Goal: Use online tool/utility: Utilize a website feature to perform a specific function

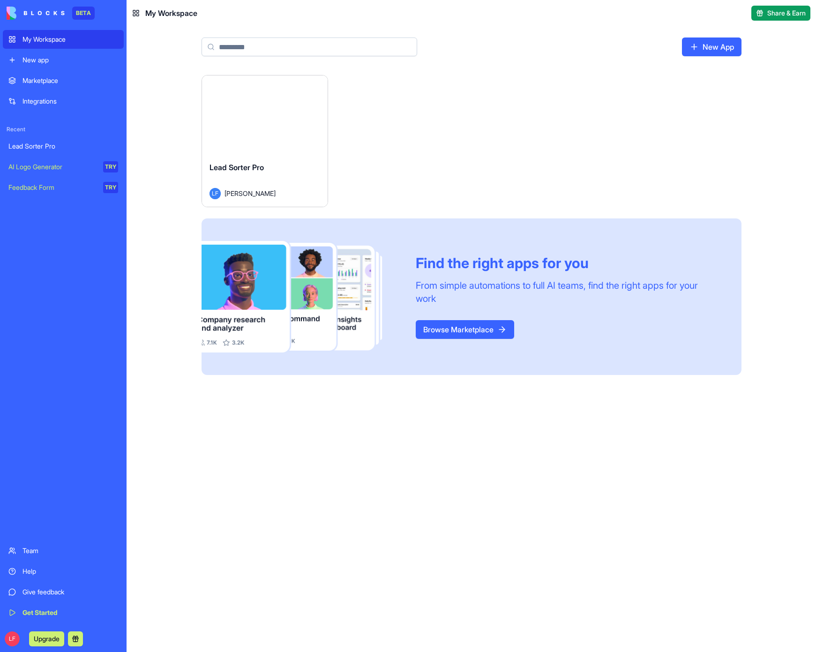
click at [265, 154] on div "Launch" at bounding box center [265, 114] width 126 height 79
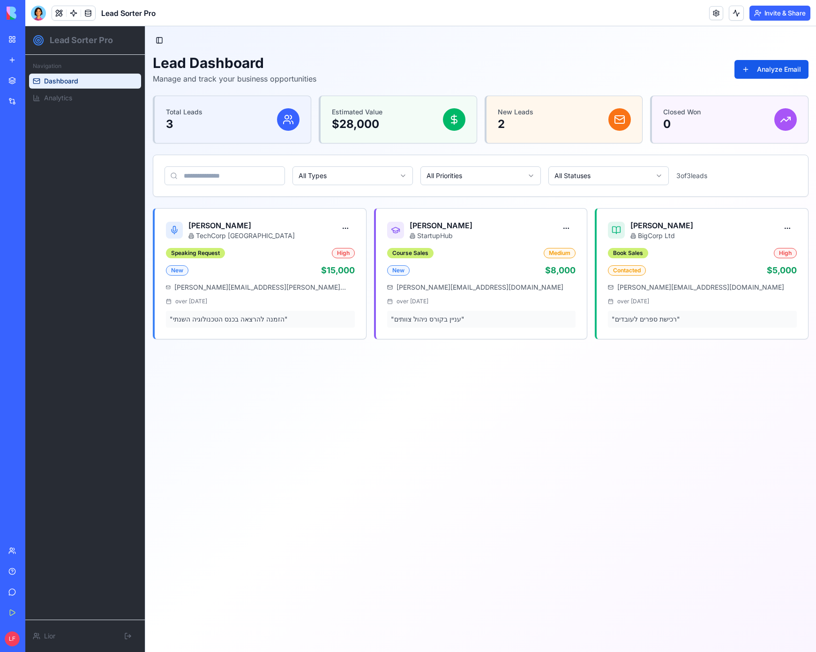
click at [332, 379] on main "Toggle Sidebar Lead Dashboard Manage and track your business opportunities Anal…" at bounding box center [480, 339] width 671 height 626
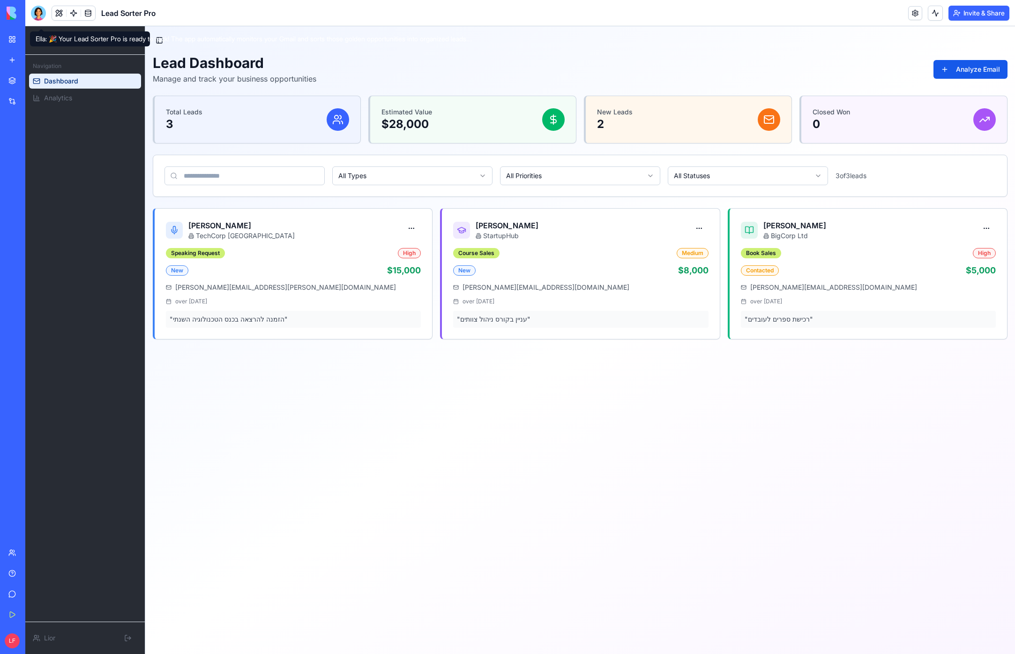
click at [46, 15] on div at bounding box center [38, 13] width 15 height 15
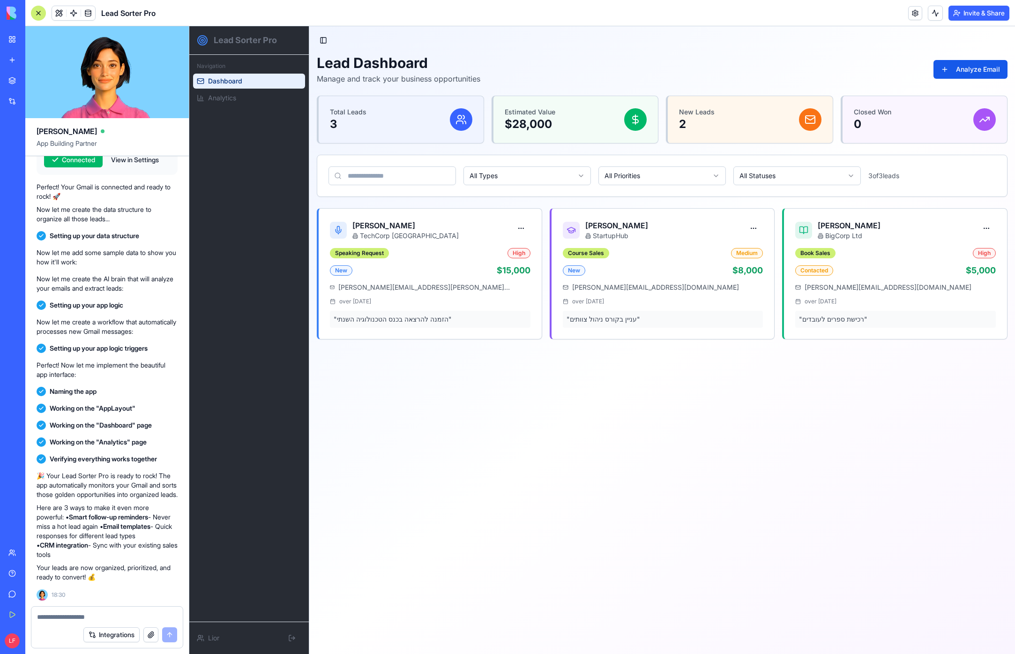
scroll to position [735, 0]
click at [89, 612] on textarea at bounding box center [107, 616] width 140 height 9
type textarea "*"
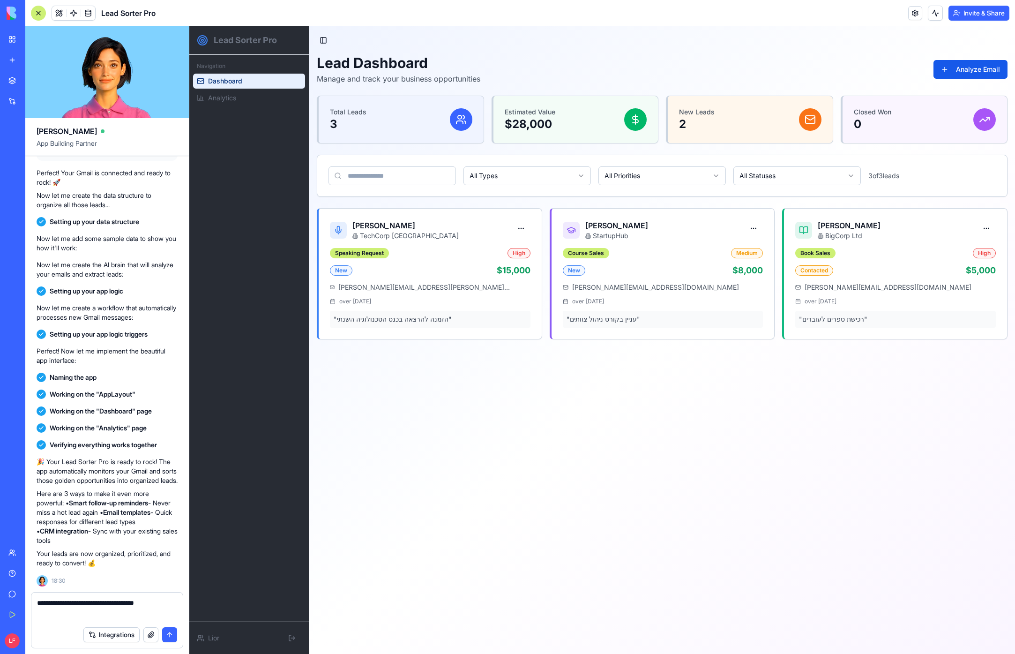
type textarea "**********"
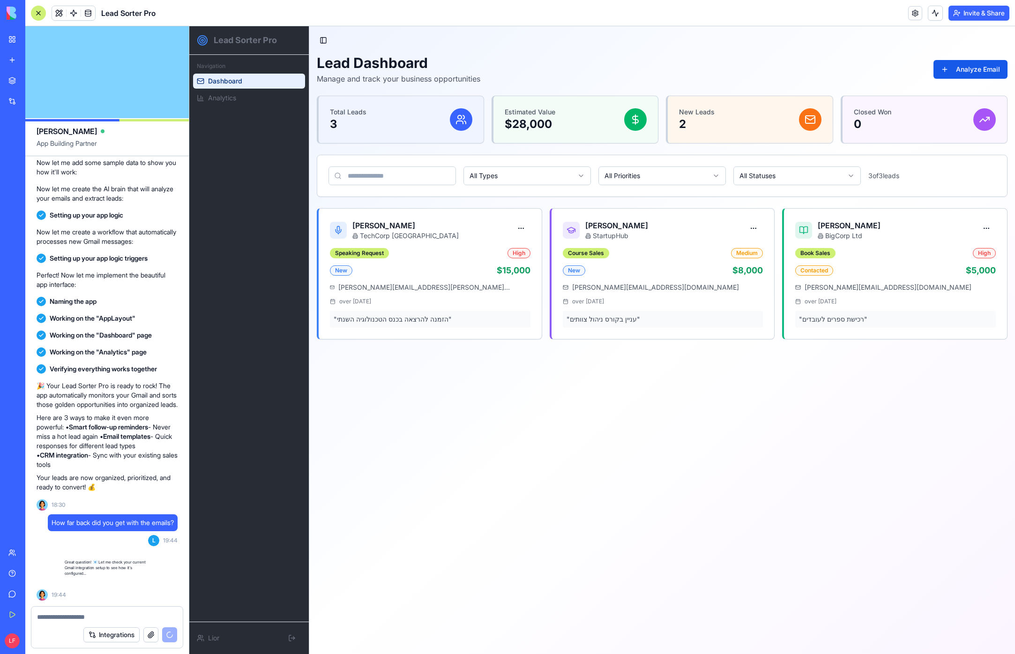
scroll to position [860, 0]
